Goal: Find specific page/section: Find specific page/section

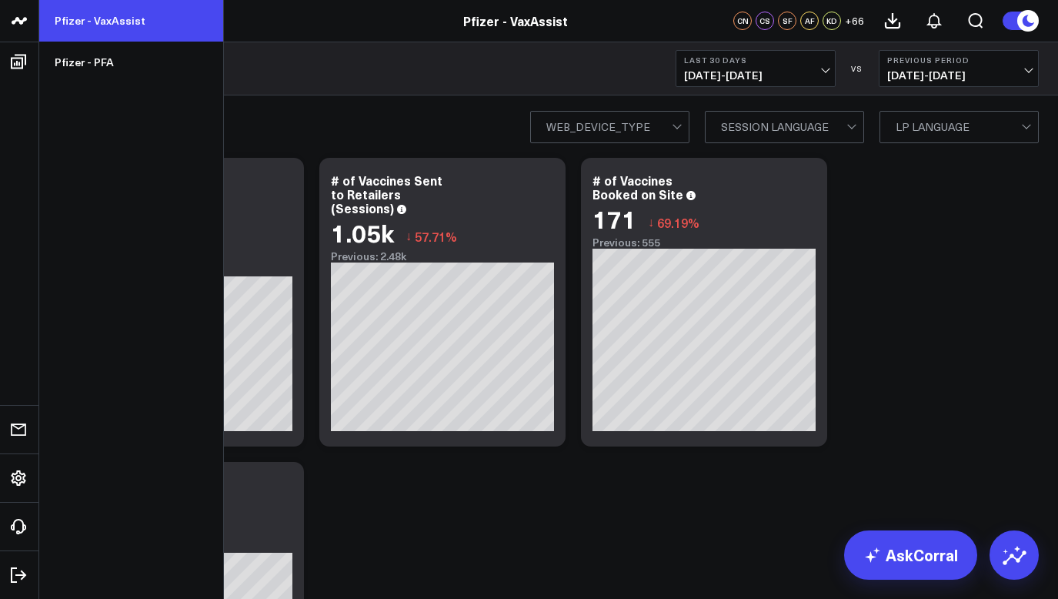
click at [58, 27] on link "Pfizer - VaxAssist" at bounding box center [131, 21] width 184 height 42
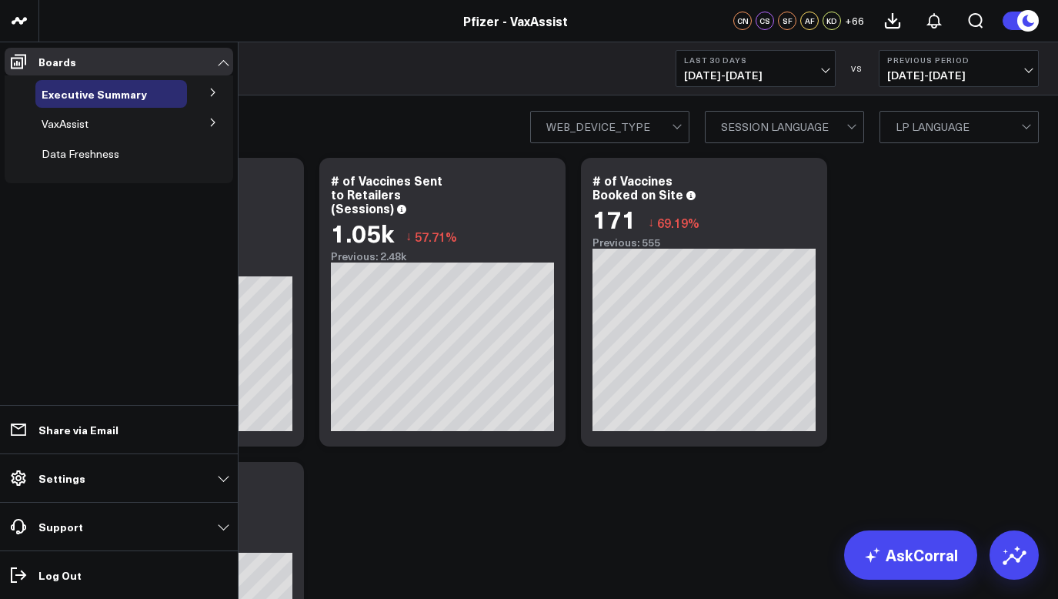
click at [211, 125] on icon at bounding box center [212, 122] width 9 height 9
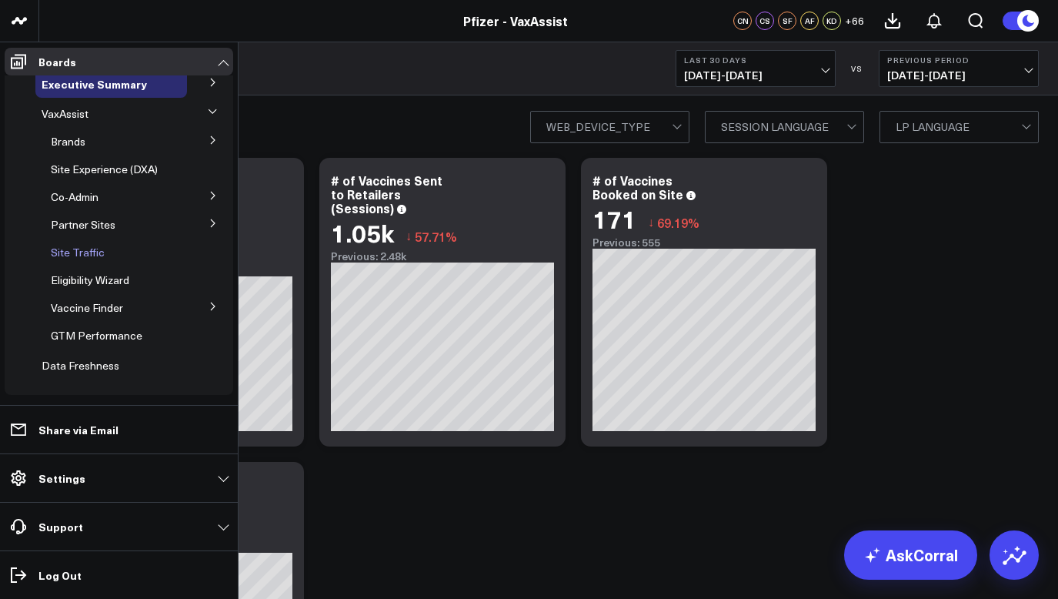
scroll to position [15, 0]
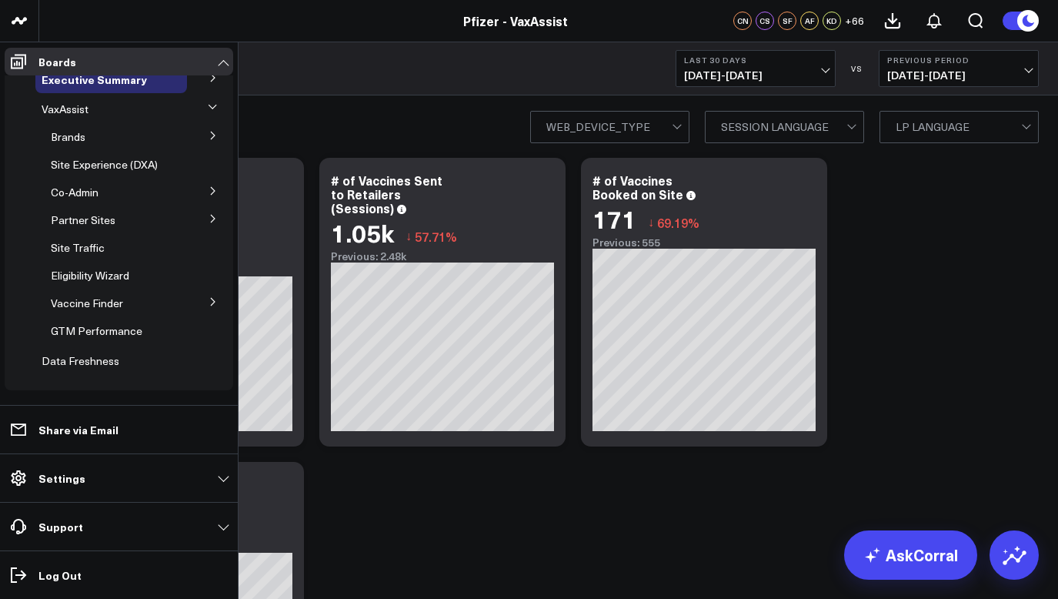
click at [208, 105] on icon at bounding box center [212, 106] width 9 height 9
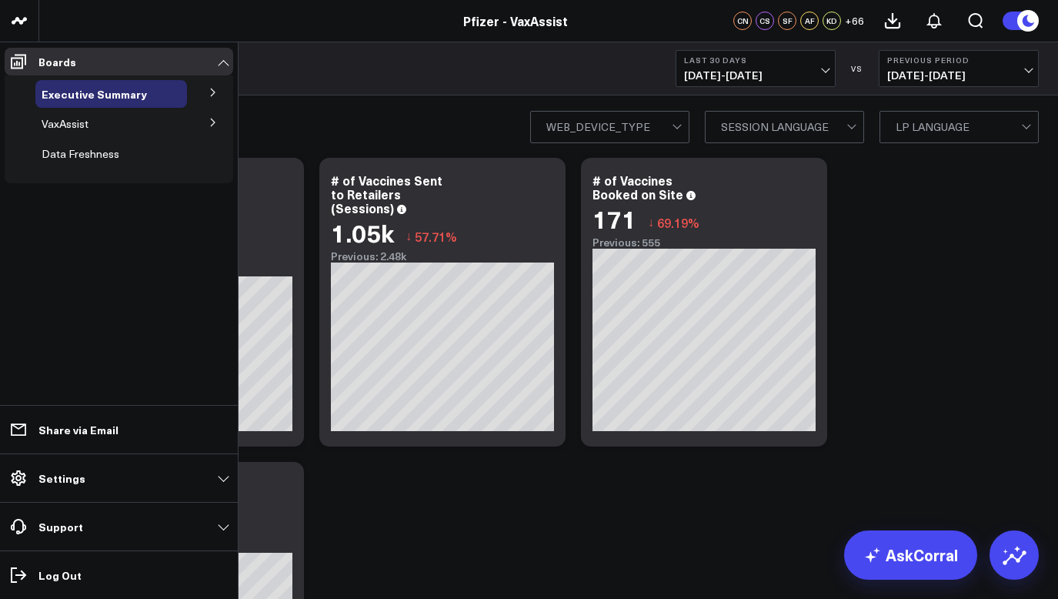
click at [212, 123] on icon at bounding box center [212, 122] width 9 height 9
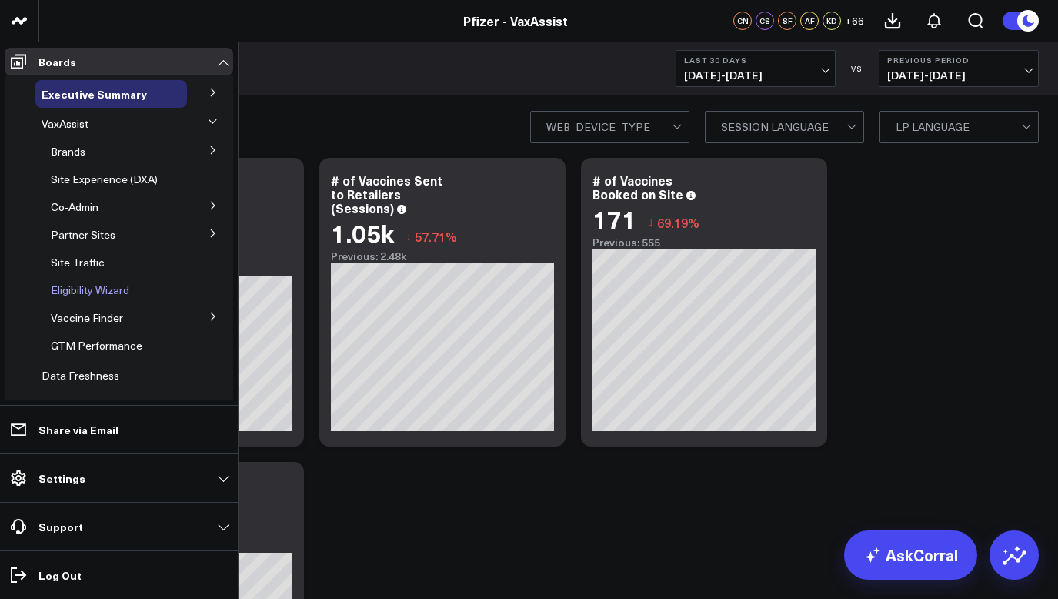
scroll to position [15, 0]
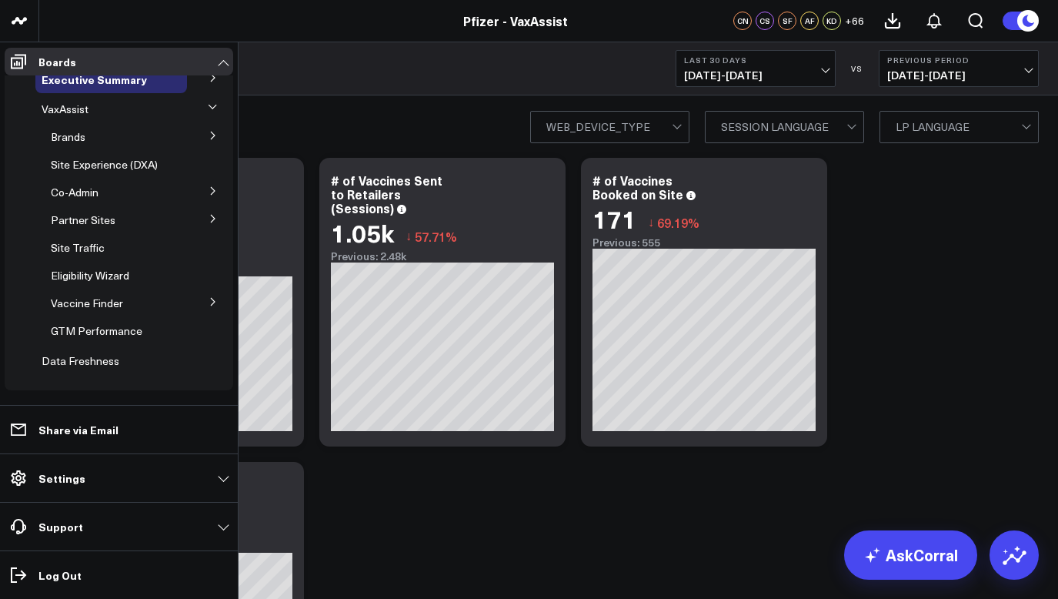
click at [211, 217] on button at bounding box center [213, 217] width 40 height 23
click at [208, 217] on icon at bounding box center [212, 217] width 9 height 9
click at [211, 189] on icon at bounding box center [213, 191] width 4 height 8
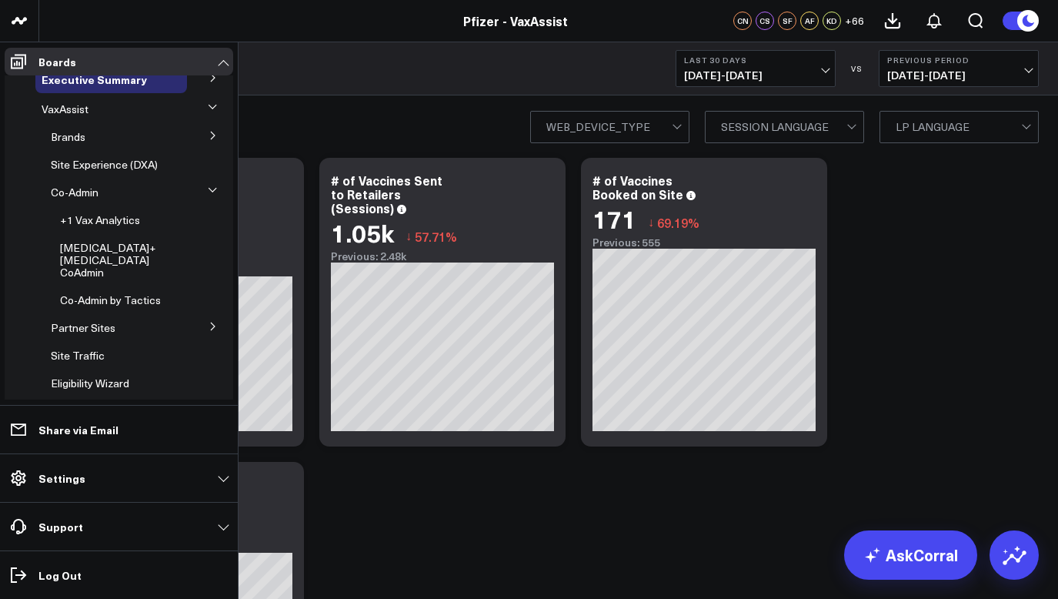
click at [208, 189] on icon at bounding box center [212, 189] width 9 height 9
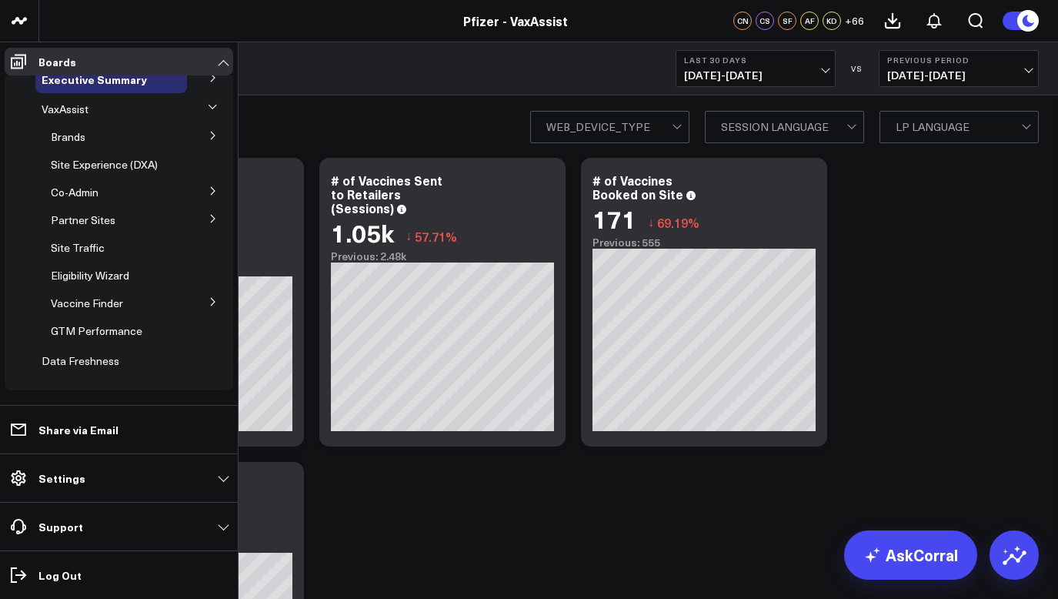
click at [208, 132] on icon at bounding box center [212, 135] width 9 height 9
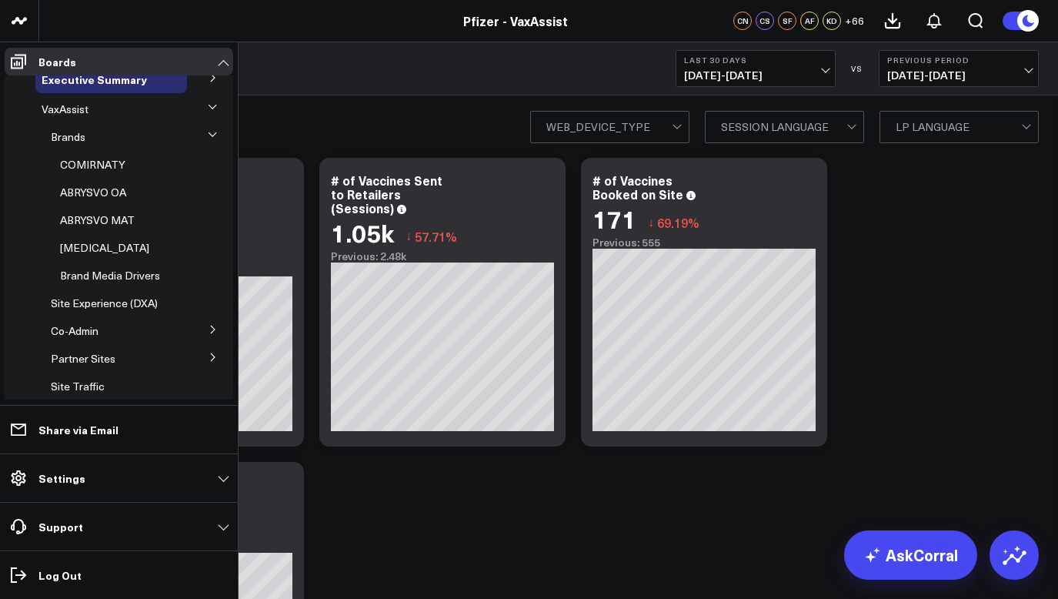
click at [208, 132] on icon at bounding box center [212, 134] width 9 height 9
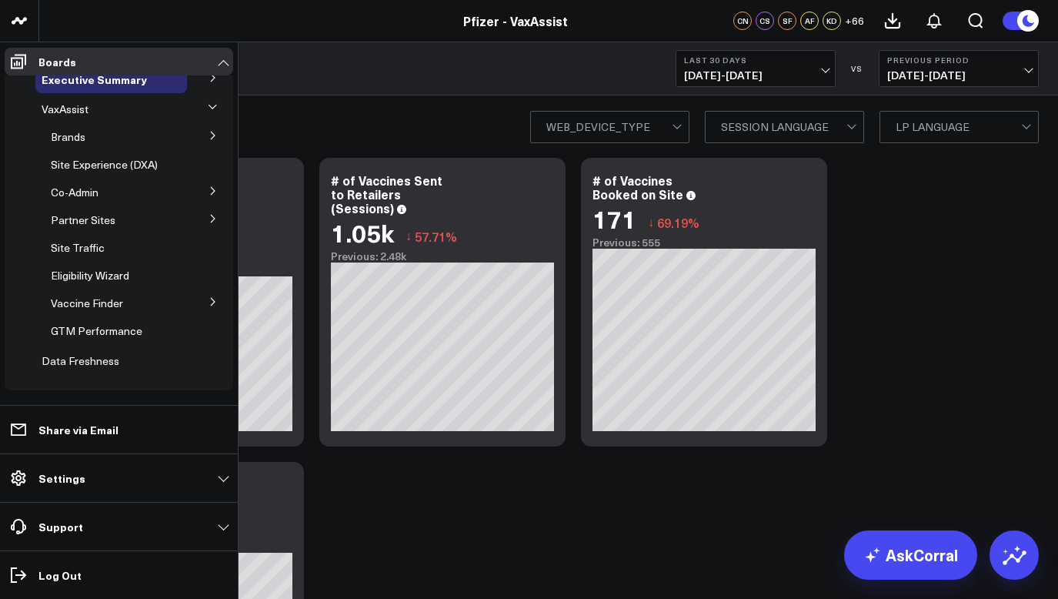
scroll to position [0, 0]
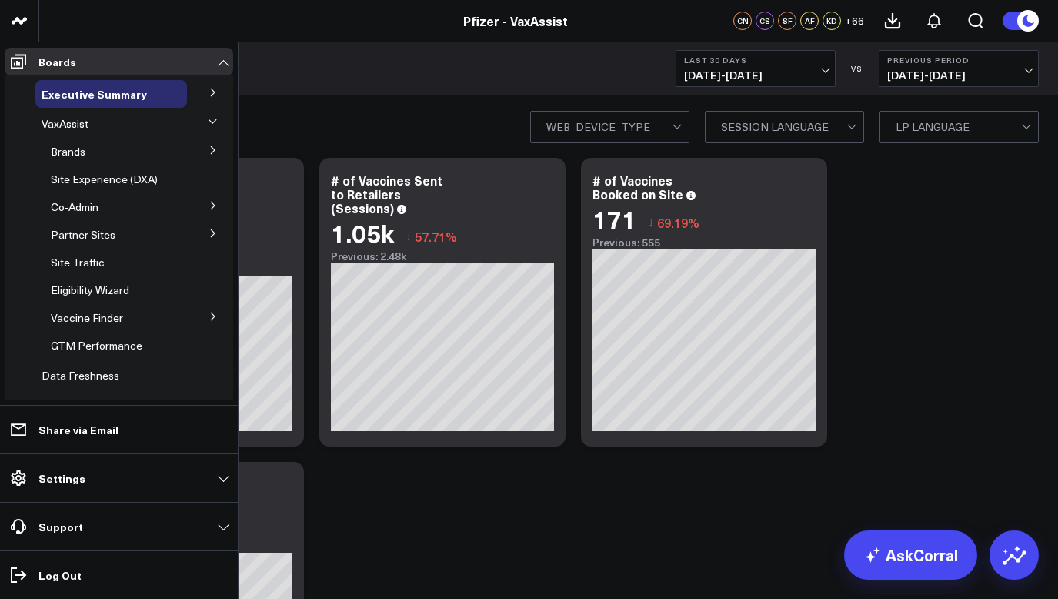
click at [208, 116] on button at bounding box center [213, 122] width 23 height 40
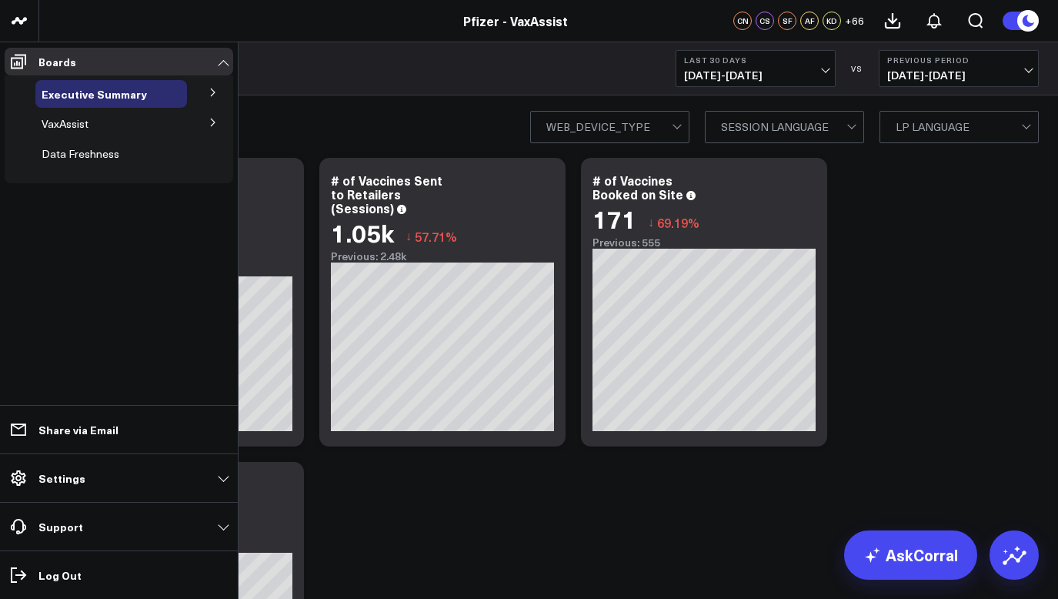
click at [218, 124] on button at bounding box center [213, 121] width 40 height 23
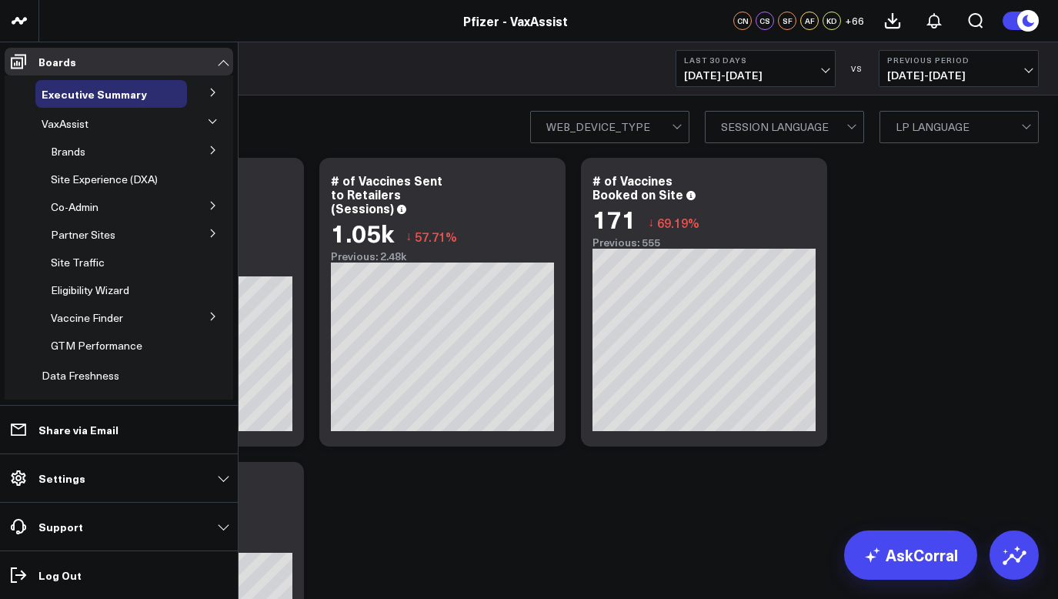
click at [210, 148] on button at bounding box center [213, 149] width 40 height 23
click at [208, 148] on button at bounding box center [213, 149] width 23 height 40
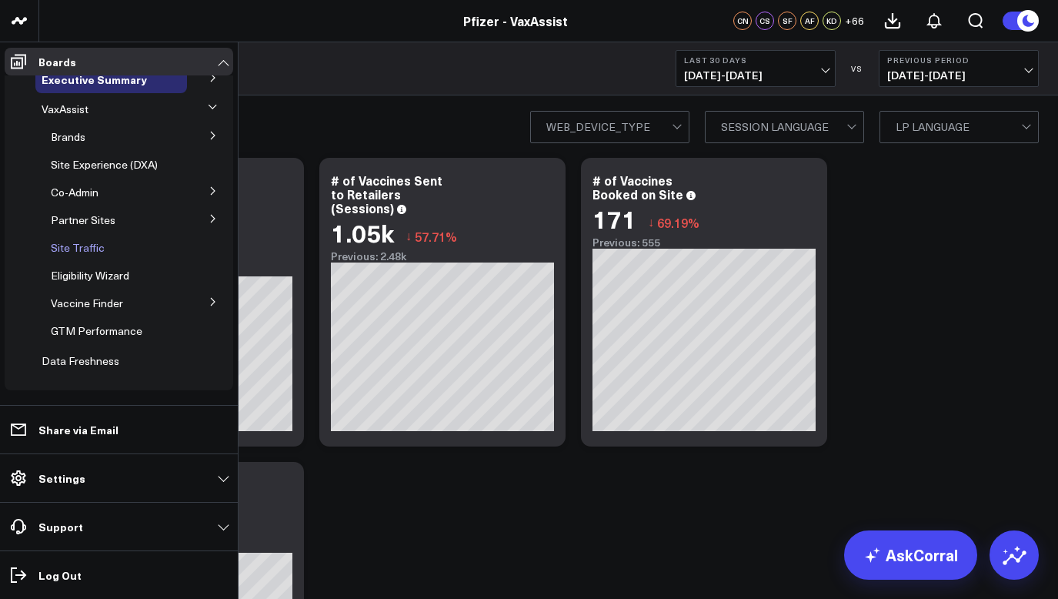
click at [98, 245] on span "Site Traffic" at bounding box center [78, 247] width 54 height 15
